Goal: Check status

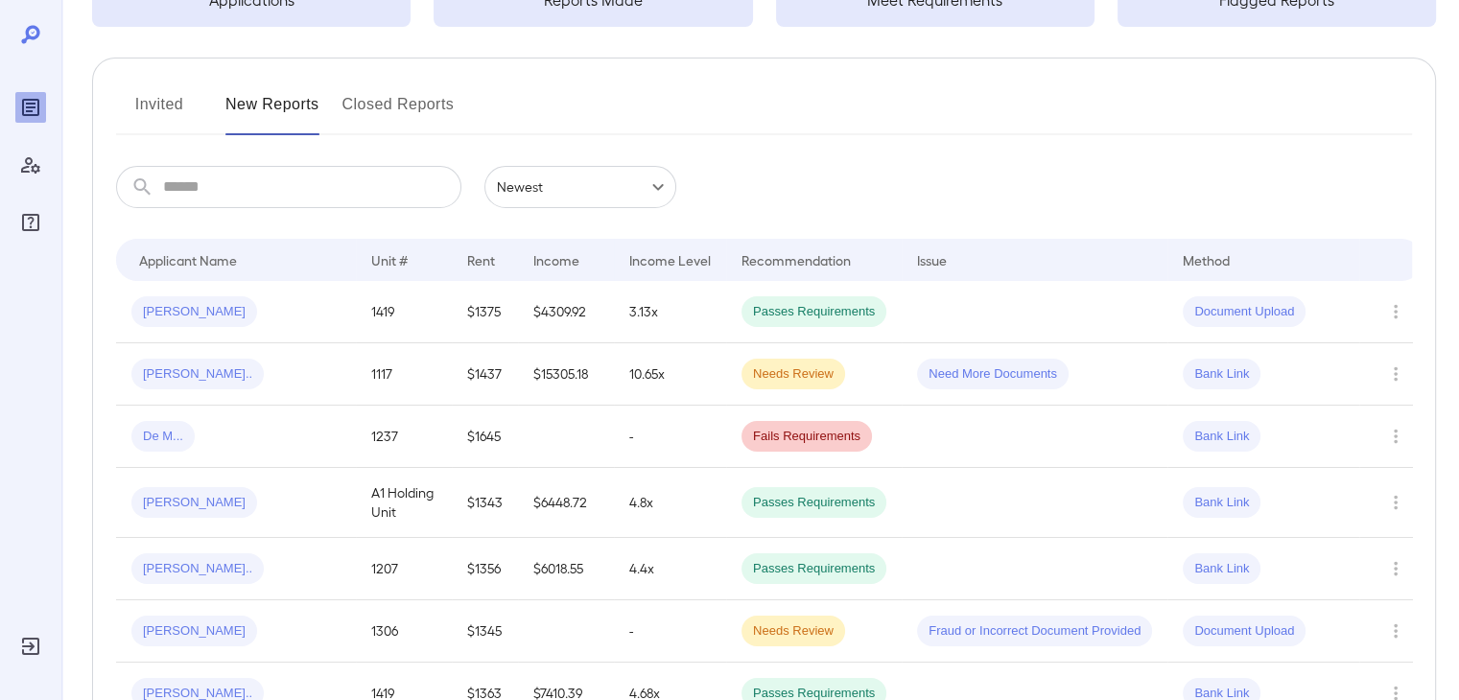
scroll to position [182, 0]
click at [293, 362] on div "Tj J..." at bounding box center [235, 372] width 209 height 31
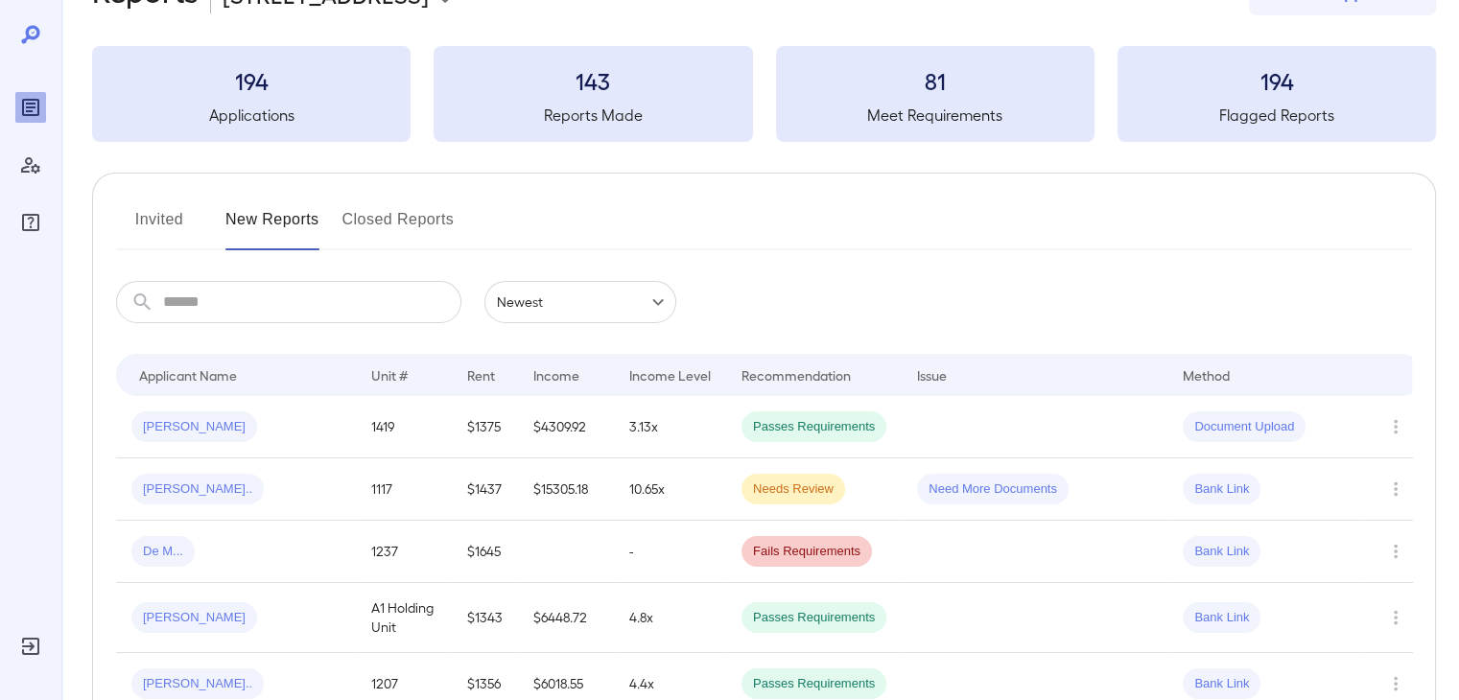
scroll to position [65, 0]
click at [315, 484] on div "[PERSON_NAME].." at bounding box center [235, 489] width 209 height 31
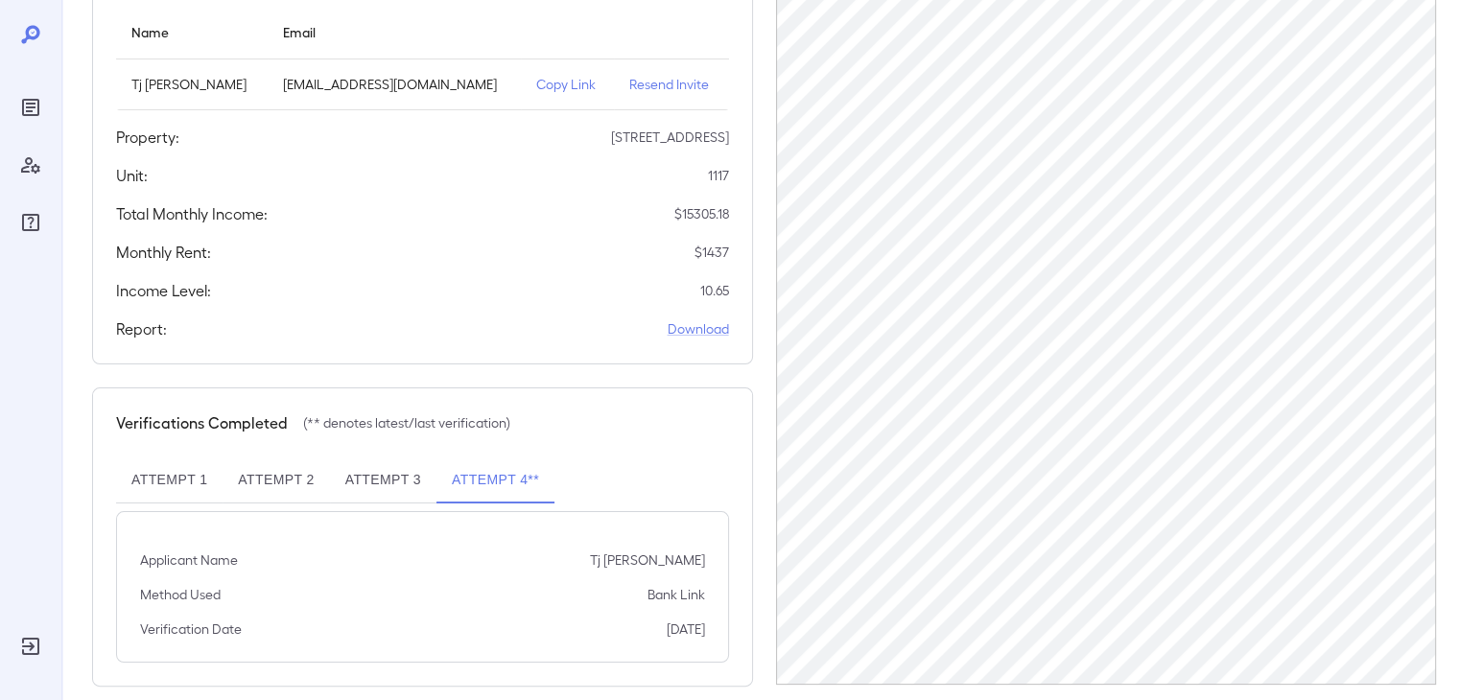
scroll to position [261, 0]
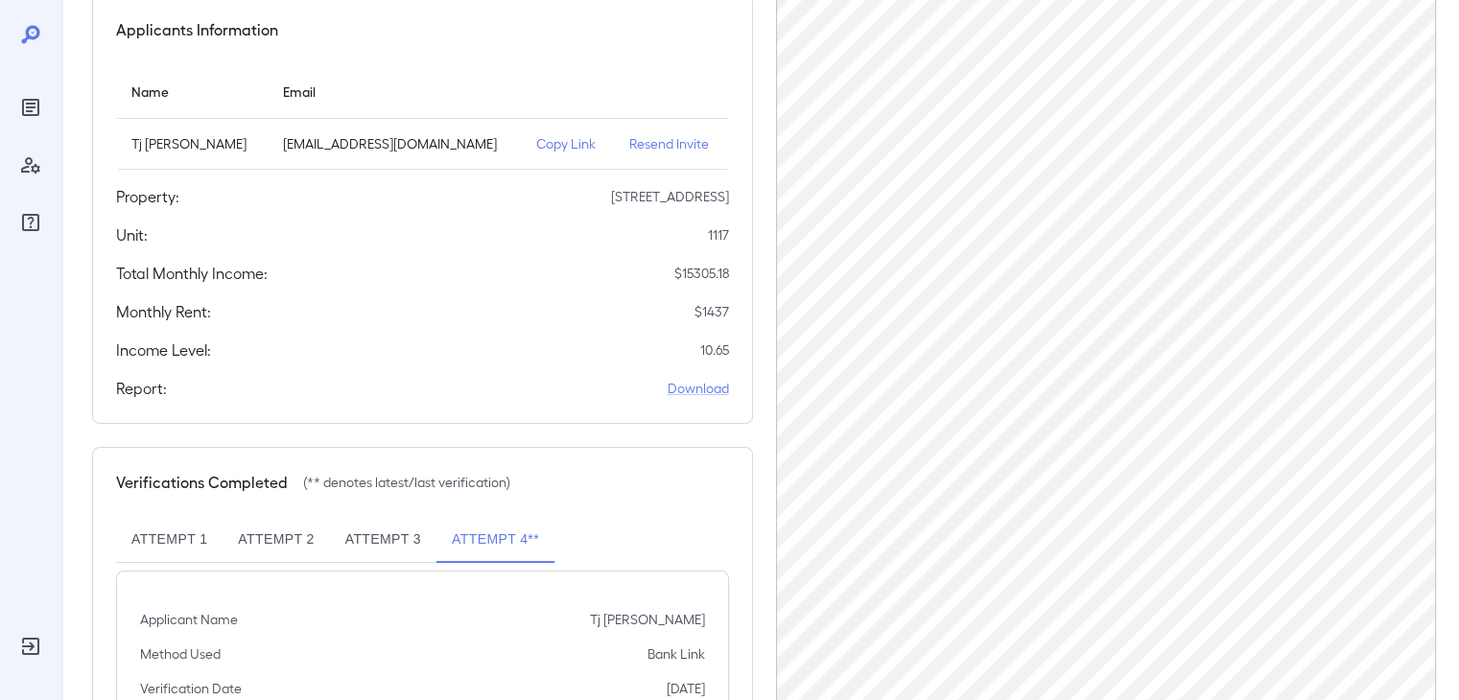
scroll to position [186, 0]
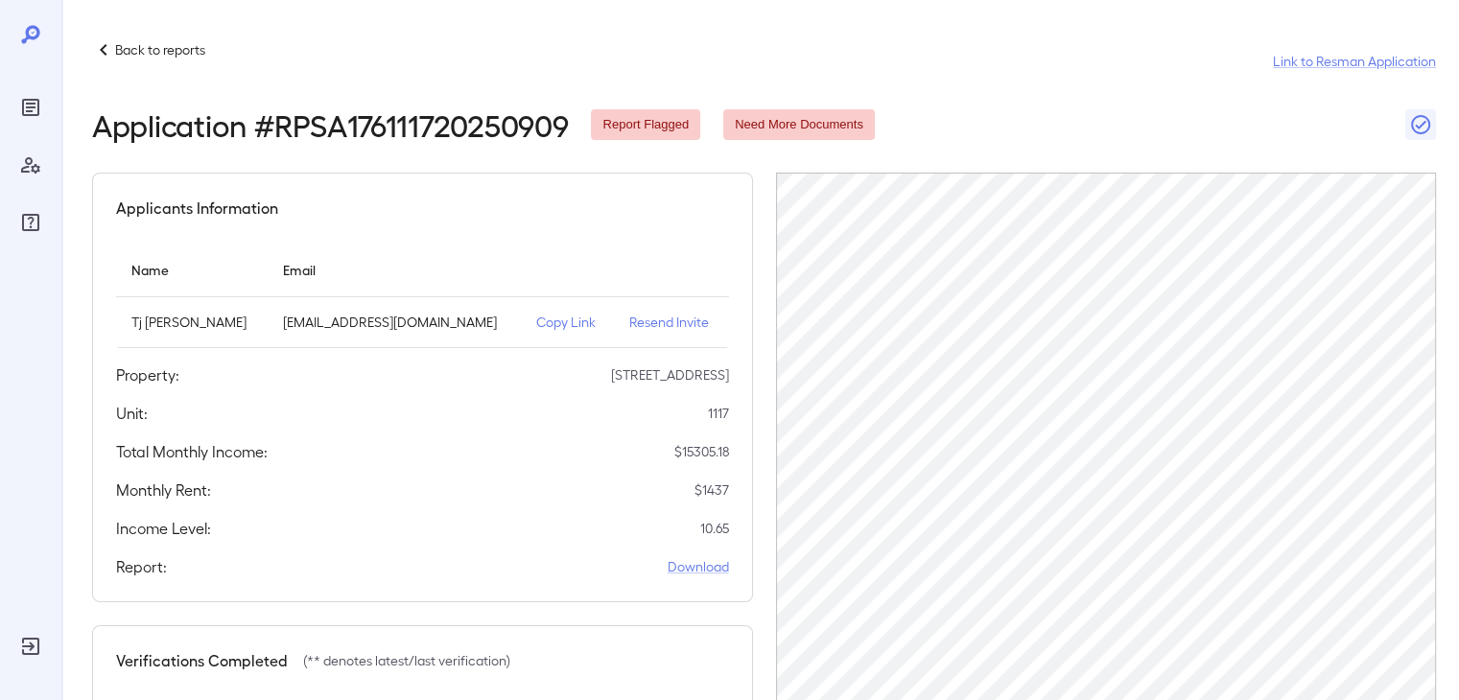
scroll to position [261, 0]
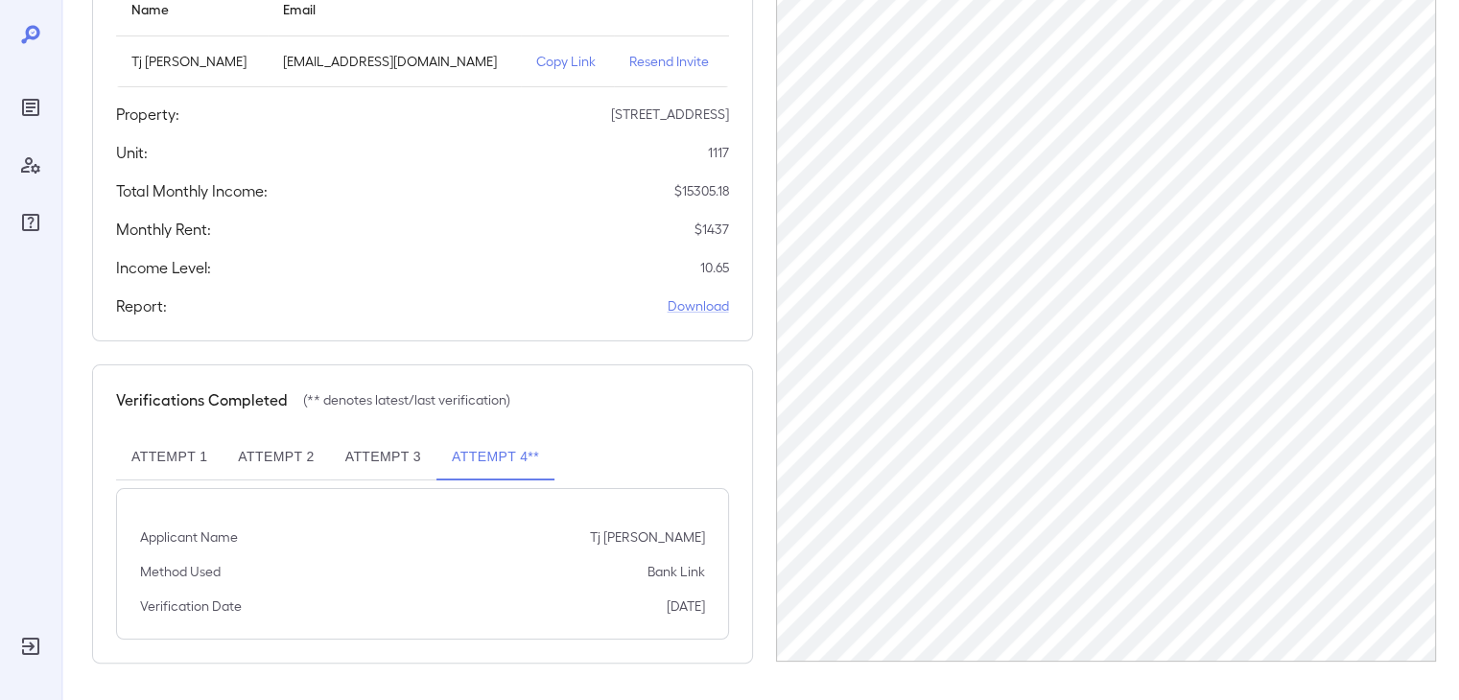
click at [142, 446] on button "Attempt 1" at bounding box center [169, 457] width 106 height 46
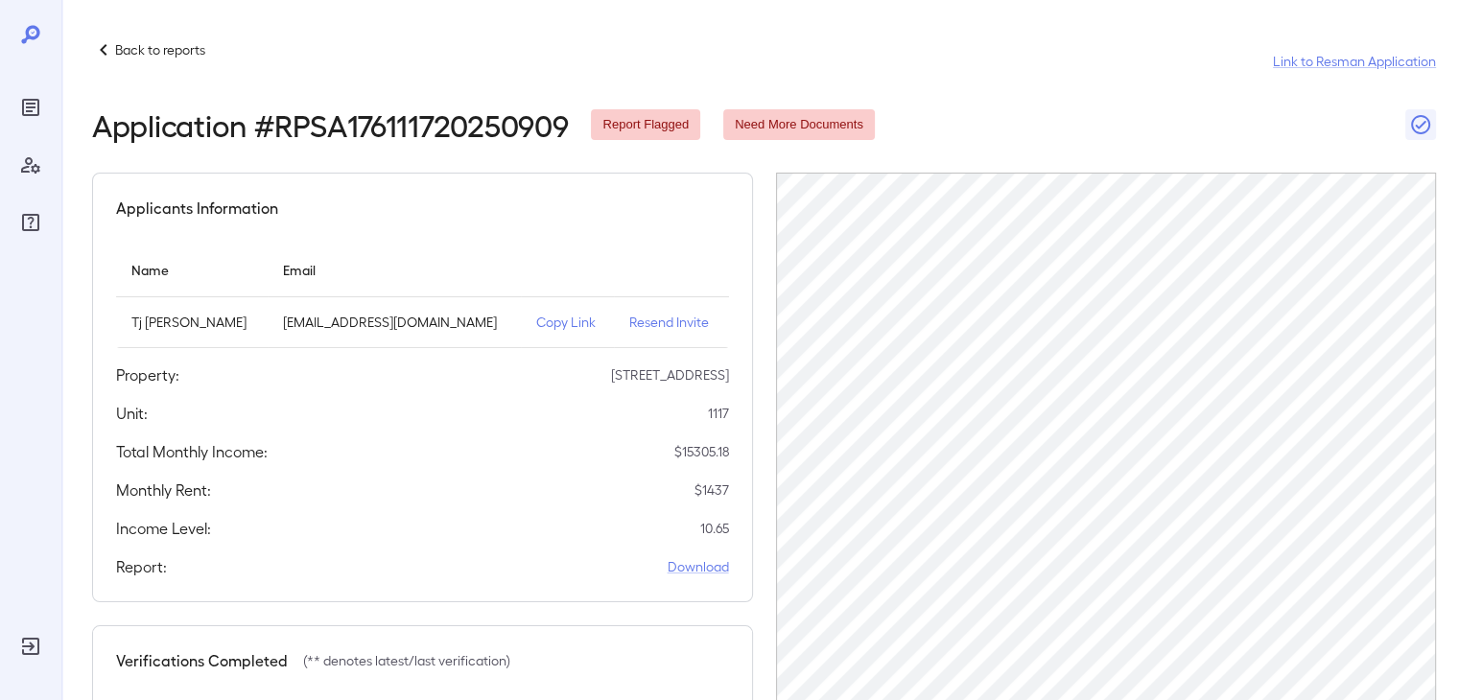
click at [543, 322] on p "Copy Link" at bounding box center [567, 322] width 62 height 19
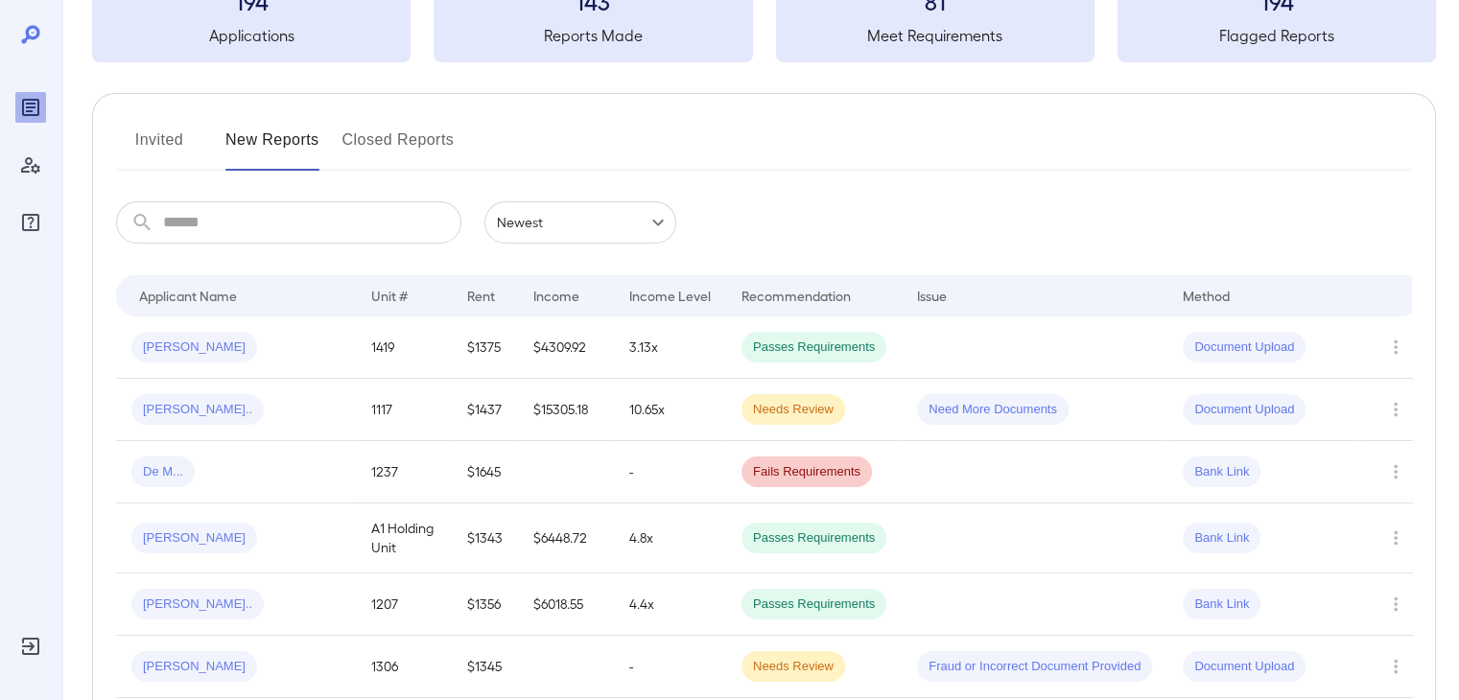
scroll to position [146, 0]
click at [263, 415] on div "Tj J..." at bounding box center [235, 408] width 209 height 31
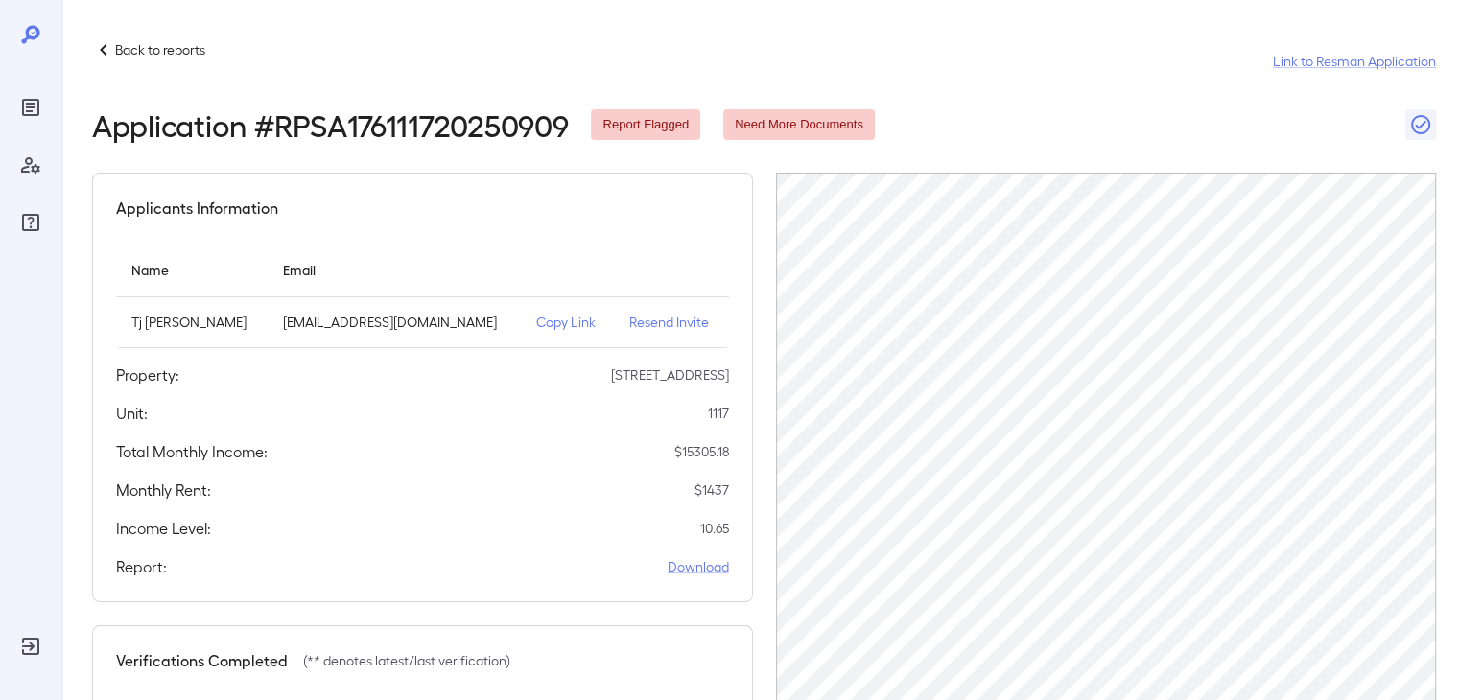
scroll to position [364, 0]
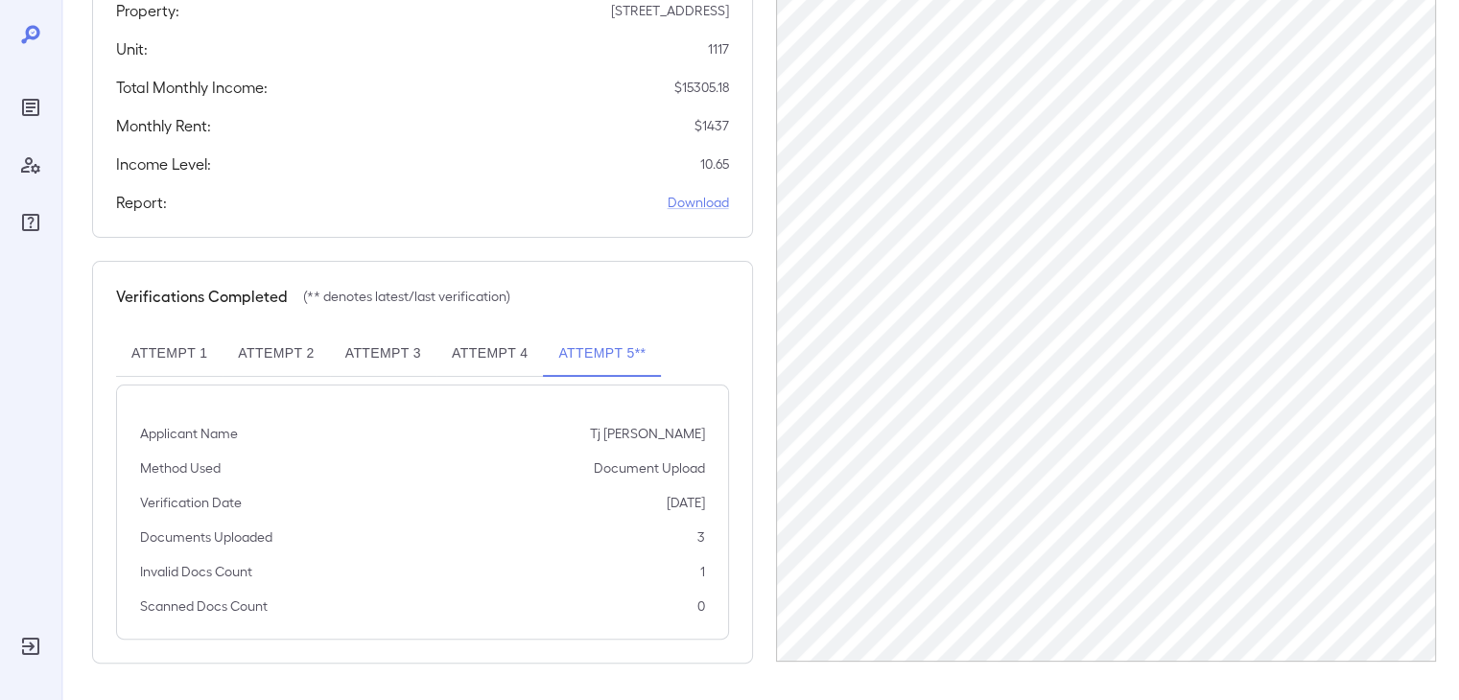
click at [484, 365] on button "Attempt 4" at bounding box center [489, 354] width 106 height 46
